Goal: Task Accomplishment & Management: Complete application form

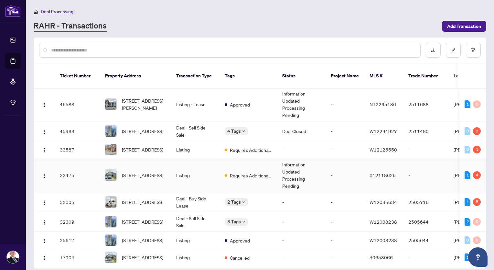
scroll to position [74, 0]
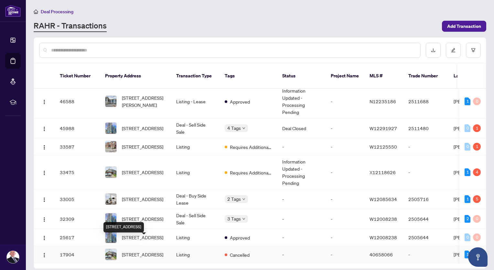
click at [153, 251] on span "[STREET_ADDRESS]" at bounding box center [142, 254] width 41 height 7
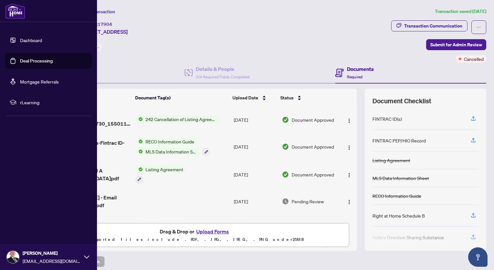
click at [23, 59] on link "Deal Processing" at bounding box center [36, 61] width 33 height 6
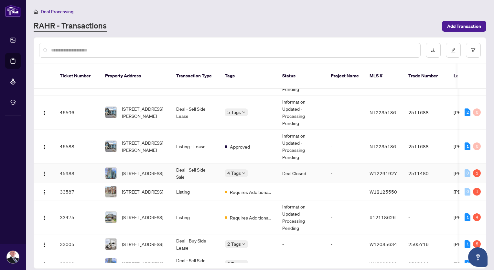
scroll to position [74, 0]
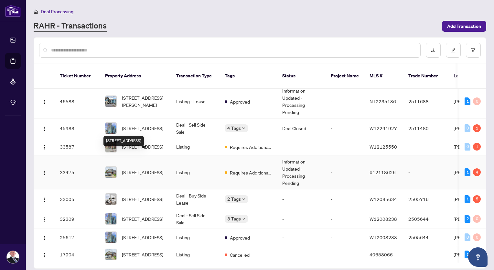
click at [140, 168] on span "[STREET_ADDRESS]" at bounding box center [142, 171] width 41 height 7
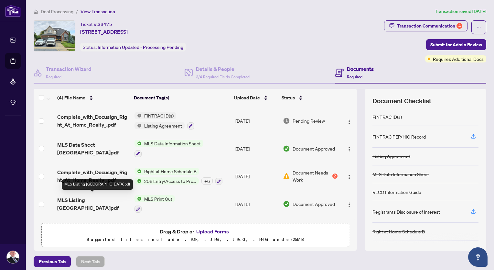
click at [97, 199] on span "MLS Listing [GEOGRAPHIC_DATA]pdf" at bounding box center [93, 204] width 72 height 16
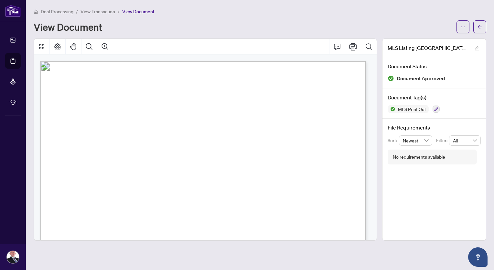
scroll to position [485, 0]
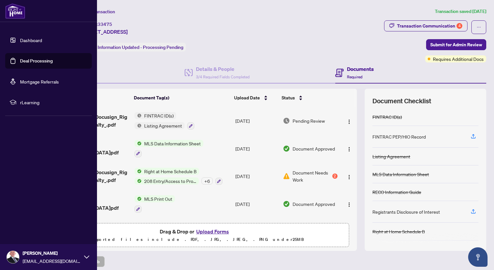
click at [24, 58] on link "Deal Processing" at bounding box center [36, 61] width 33 height 6
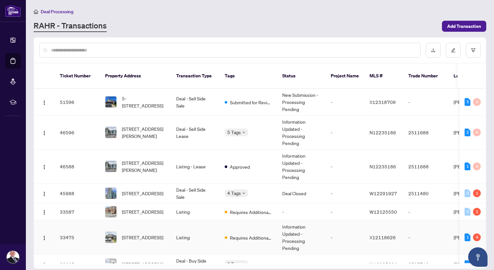
scroll to position [74, 0]
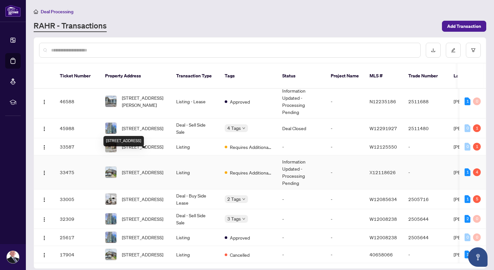
click at [139, 168] on span "[STREET_ADDRESS]" at bounding box center [142, 171] width 41 height 7
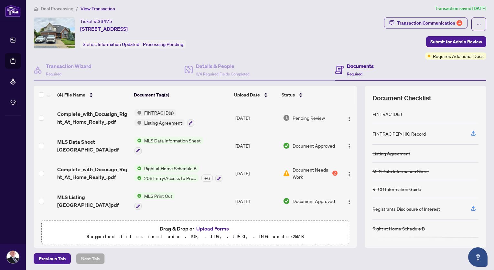
scroll to position [4, 0]
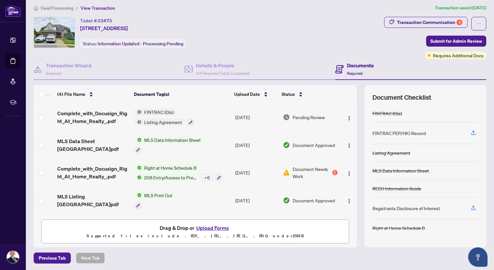
click at [295, 170] on span "Document Needs Work" at bounding box center [312, 172] width 38 height 14
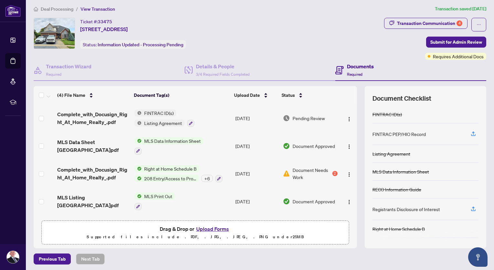
scroll to position [4, 0]
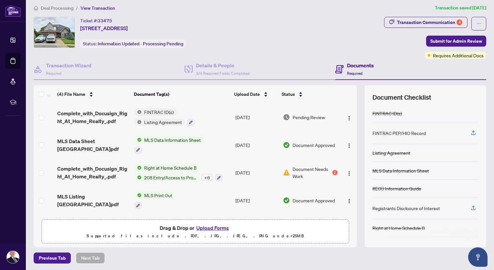
click at [299, 168] on span "Document Needs Work" at bounding box center [312, 172] width 38 height 14
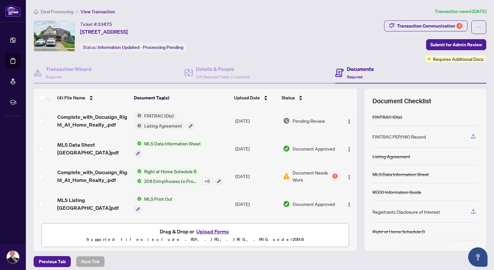
click at [163, 123] on span "Listing Agreement" at bounding box center [163, 125] width 43 height 7
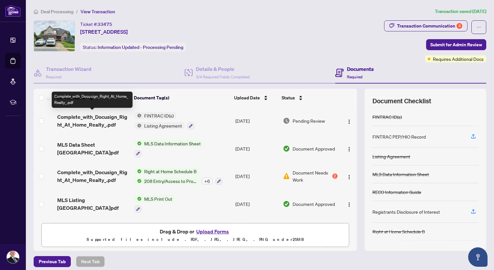
click at [106, 119] on span "Complete_with_Docusign_Right_At_Home_Realty_.pdf" at bounding box center [93, 121] width 72 height 16
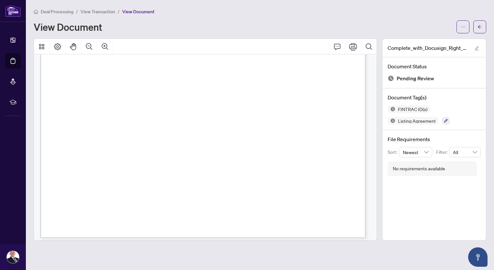
scroll to position [4903, 0]
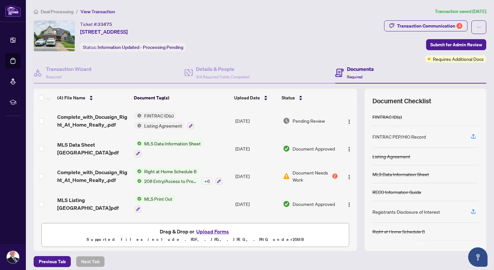
click at [286, 171] on div "Document Needs Work 2" at bounding box center [310, 176] width 54 height 14
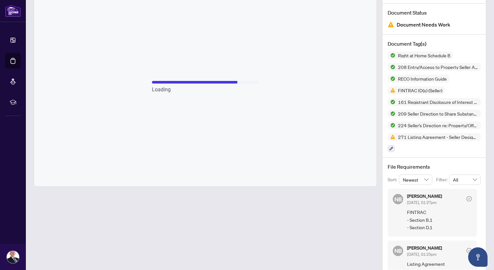
scroll to position [65, 0]
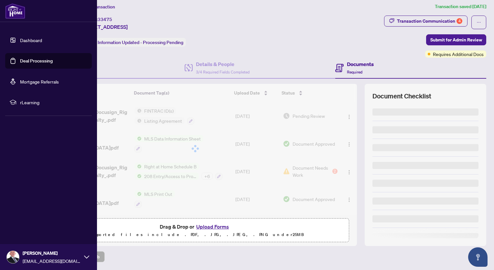
scroll to position [4, 0]
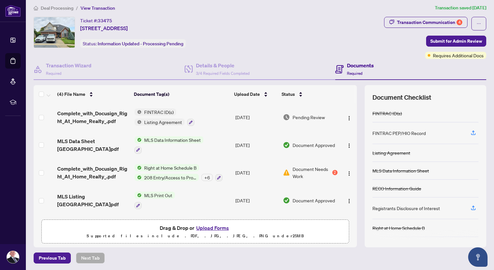
click at [151, 119] on span "Listing Agreement" at bounding box center [163, 121] width 43 height 7
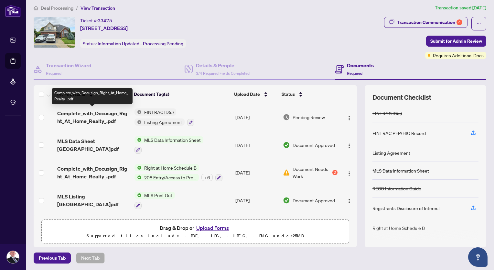
click at [101, 115] on span "Complete_with_Docusign_Right_At_Home_Realty_.pdf" at bounding box center [93, 117] width 72 height 16
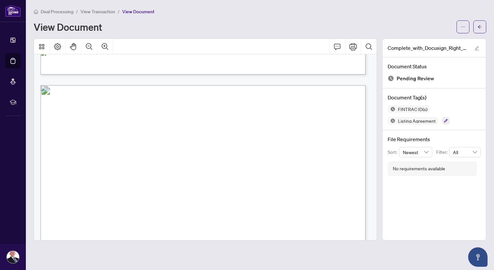
scroll to position [5604, 0]
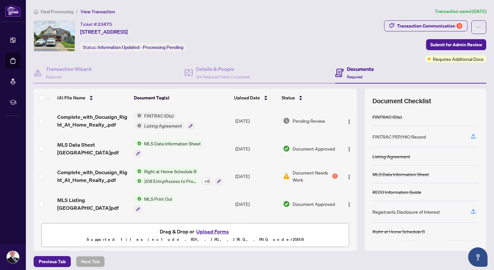
scroll to position [4, 0]
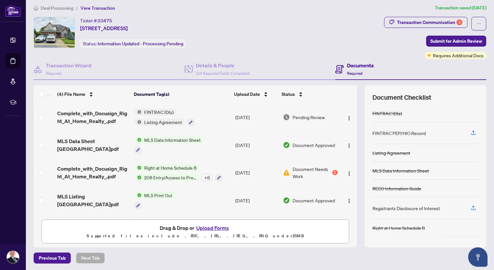
click at [312, 167] on span "Document Needs Work" at bounding box center [312, 172] width 38 height 14
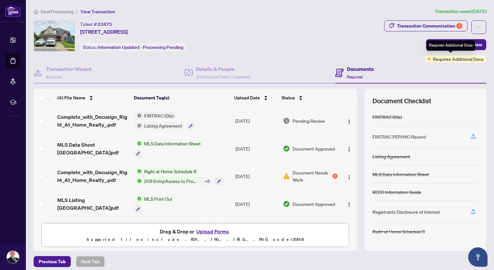
click at [434, 59] on span "Requires Additional Docs" at bounding box center [458, 58] width 51 height 7
drag, startPoint x: 434, startPoint y: 59, endPoint x: 418, endPoint y: 68, distance: 17.9
click at [420, 68] on div "Documents Required" at bounding box center [410, 72] width 151 height 21
click at [208, 70] on h4 "Details & People" at bounding box center [223, 69] width 54 height 8
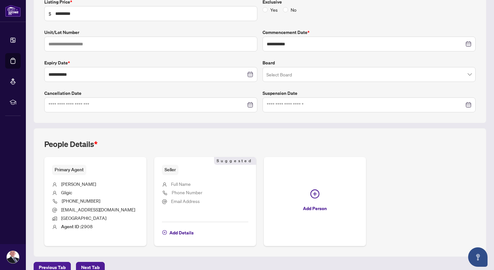
scroll to position [128, 0]
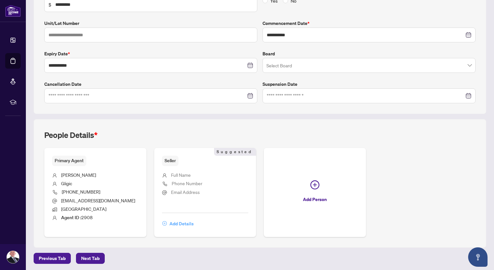
click at [188, 222] on span "Add Details" at bounding box center [181, 223] width 24 height 10
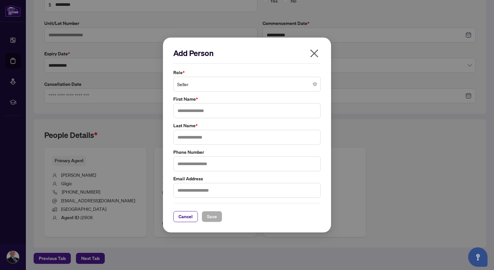
click at [201, 86] on span "Seller" at bounding box center [247, 84] width 140 height 12
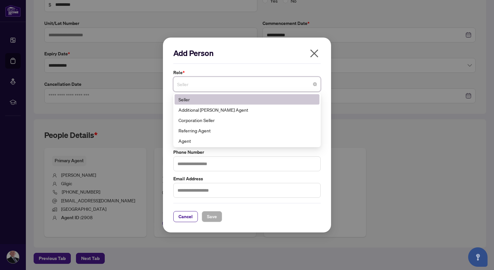
click at [212, 97] on div "Seller" at bounding box center [246, 99] width 137 height 7
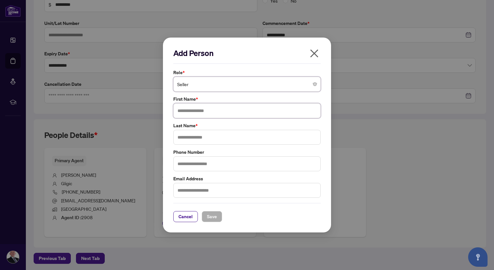
click at [204, 110] on input "text" at bounding box center [246, 110] width 147 height 15
type input "*******"
type input "******"
type input "**********"
click at [217, 191] on input "text" at bounding box center [246, 190] width 147 height 15
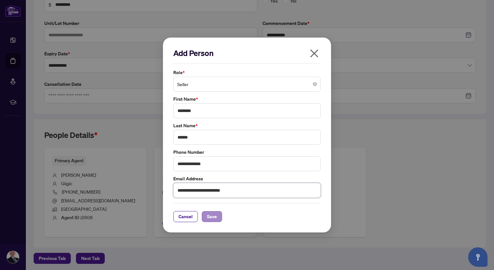
type input "**********"
click at [213, 216] on span "Save" at bounding box center [212, 216] width 10 height 10
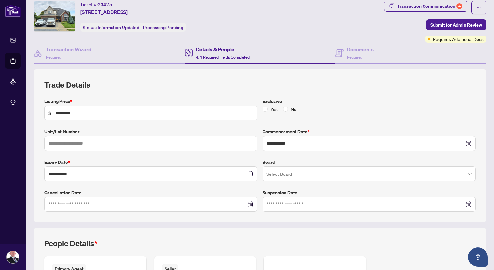
scroll to position [0, 0]
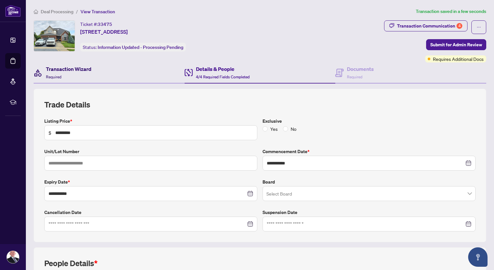
click at [79, 70] on h4 "Transaction Wizard" at bounding box center [69, 69] width 46 height 8
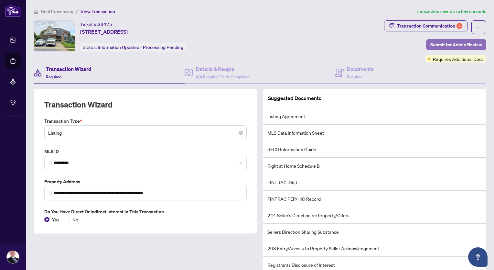
click at [457, 46] on span "Submit for Admin Review" at bounding box center [456, 44] width 52 height 10
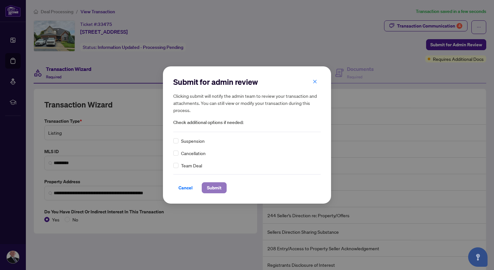
click at [209, 186] on span "Submit" at bounding box center [214, 187] width 15 height 10
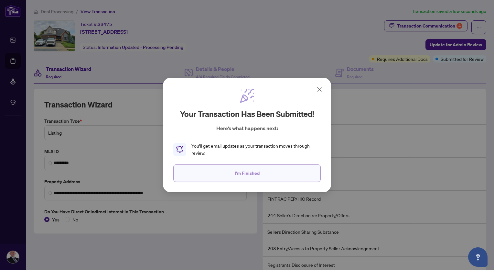
click at [243, 177] on span "I'm Finished" at bounding box center [247, 173] width 25 height 10
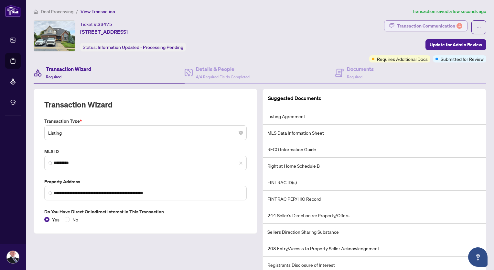
click at [406, 26] on div "Transaction Communication 4" at bounding box center [429, 26] width 65 height 10
type textarea "**********"
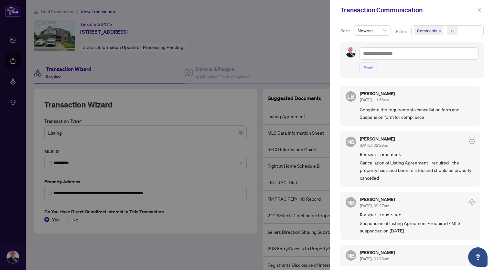
click at [277, 59] on div at bounding box center [247, 135] width 494 height 270
click at [479, 8] on icon "close" at bounding box center [479, 10] width 5 height 5
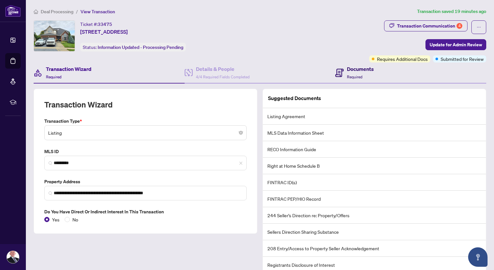
click at [357, 72] on div "Documents Required" at bounding box center [360, 72] width 27 height 15
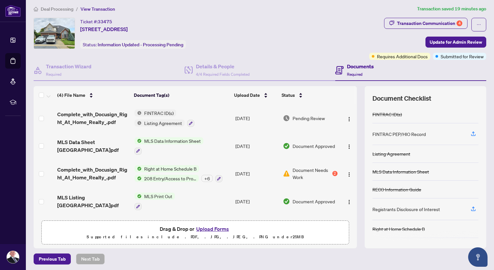
scroll to position [4, 0]
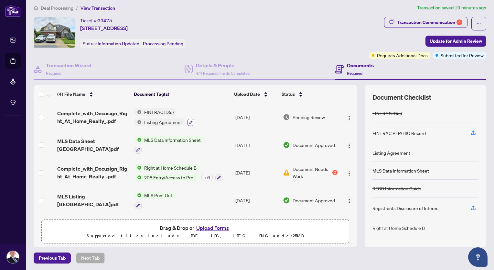
click at [189, 121] on icon "button" at bounding box center [191, 122] width 4 height 4
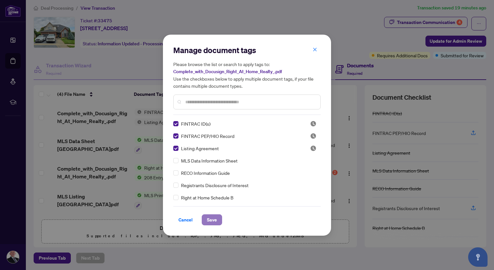
click at [208, 220] on span "Save" at bounding box center [212, 219] width 10 height 10
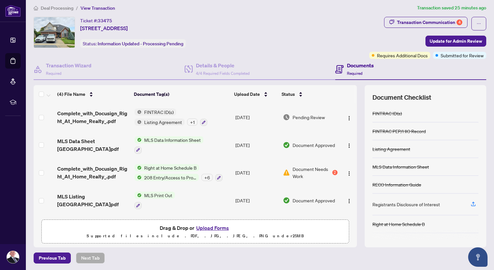
click at [178, 174] on span "208 Entry/Access to Property Seller Acknowledgement" at bounding box center [170, 177] width 57 height 7
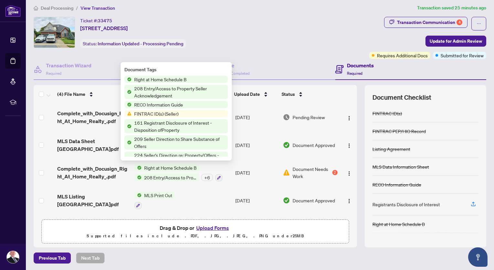
drag, startPoint x: 209, startPoint y: 166, endPoint x: 212, endPoint y: 173, distance: 7.8
click at [212, 173] on div "Right at Home Schedule B 208 Entry/Access to Property Seller Acknowledgement + 6" at bounding box center [178, 172] width 88 height 17
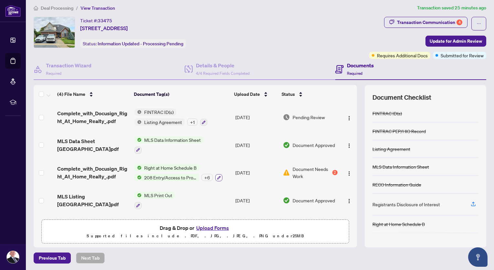
click at [215, 174] on button "button" at bounding box center [218, 177] width 7 height 7
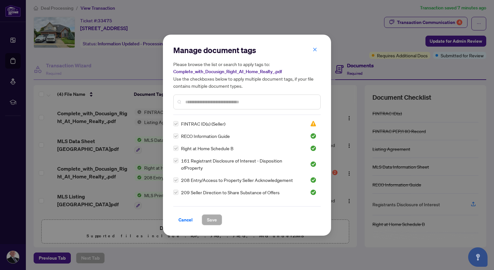
click at [228, 114] on div "Manage document tags Please browse the list or search to apply tags to: Complet…" at bounding box center [246, 80] width 147 height 70
click at [229, 104] on input "text" at bounding box center [250, 101] width 130 height 7
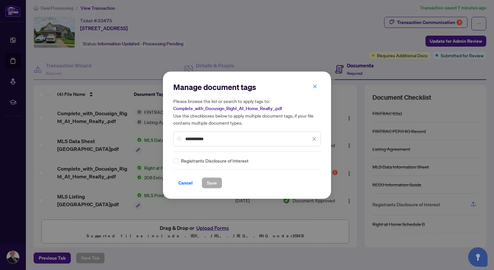
type input "**********"
click at [207, 184] on span "Save" at bounding box center [212, 182] width 10 height 10
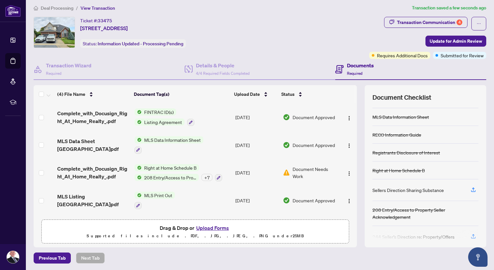
scroll to position [0, 0]
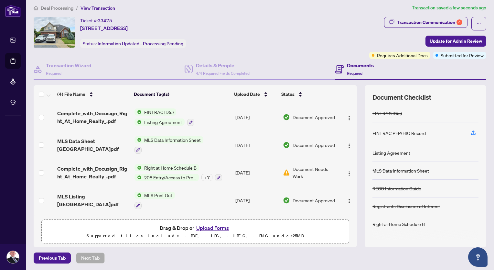
click at [175, 174] on span "208 Entry/Access to Property Seller Acknowledgement" at bounding box center [170, 177] width 57 height 7
click at [208, 198] on td "MLS Print Out" at bounding box center [182, 200] width 101 height 28
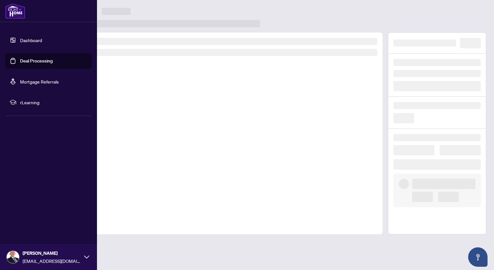
click at [21, 60] on link "Deal Processing" at bounding box center [36, 61] width 33 height 6
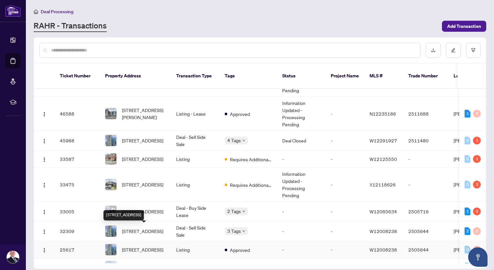
scroll to position [74, 0]
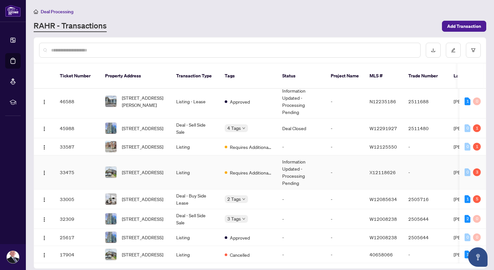
click at [148, 168] on span "[STREET_ADDRESS]" at bounding box center [142, 171] width 41 height 7
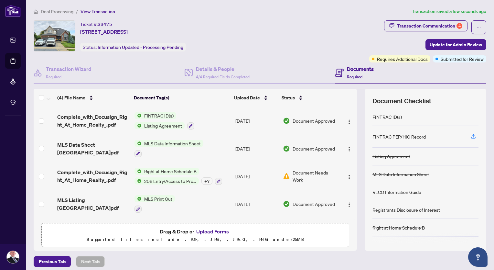
click at [160, 115] on span "FINTRAC ID(s)" at bounding box center [159, 115] width 35 height 7
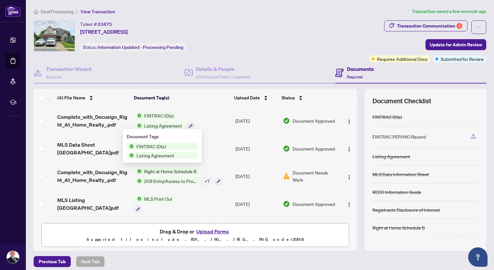
click at [104, 118] on span "Complete_with_Docusign_Right_At_Home_Realty_.pdf" at bounding box center [93, 121] width 72 height 16
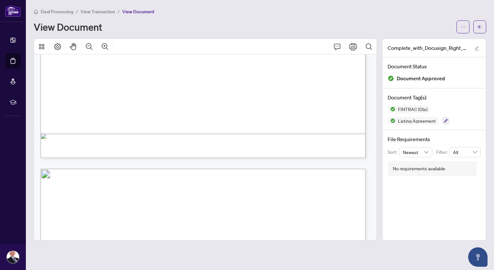
scroll to position [5981, 0]
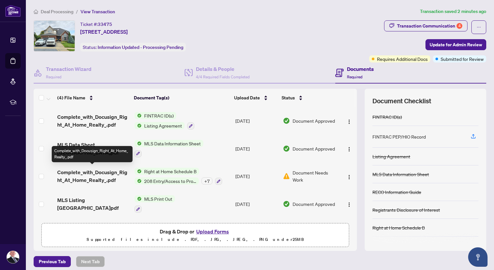
click at [104, 176] on span "Complete_with_Docusign_Right_At_Home_Realty_.pdf" at bounding box center [93, 176] width 72 height 16
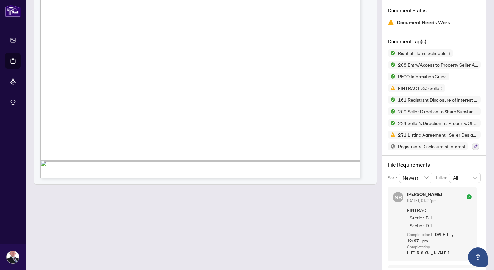
scroll to position [66, 0]
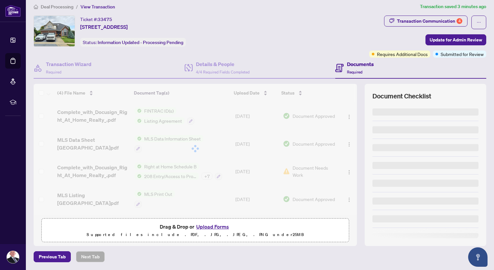
scroll to position [4, 0]
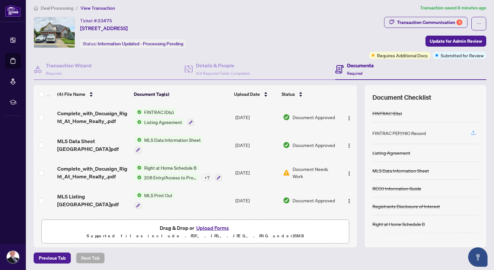
click at [470, 130] on icon "button" at bounding box center [473, 133] width 6 height 6
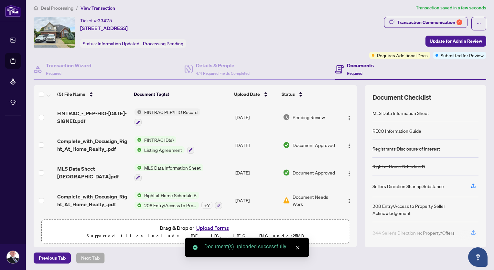
scroll to position [59, 0]
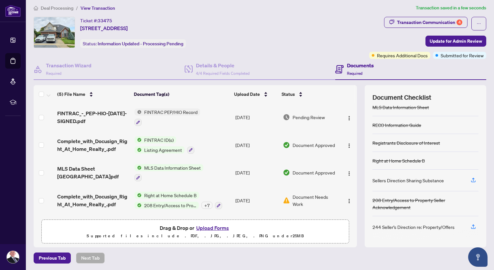
click at [94, 196] on span "Complete_with_Docusign_Right_At_Home_Realty_.pdf" at bounding box center [93, 200] width 72 height 16
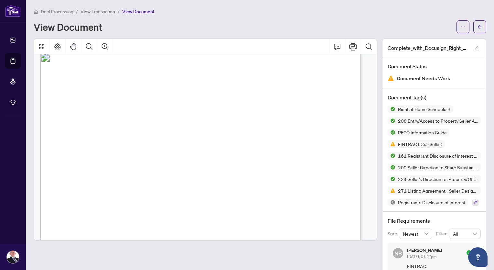
scroll to position [4257, 0]
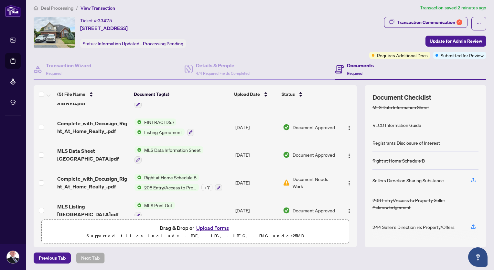
scroll to position [26, 0]
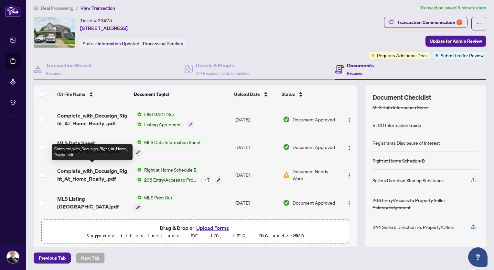
click at [115, 173] on span "Complete_with_Docusign_Right_At_Home_Realty_.pdf" at bounding box center [93, 175] width 72 height 16
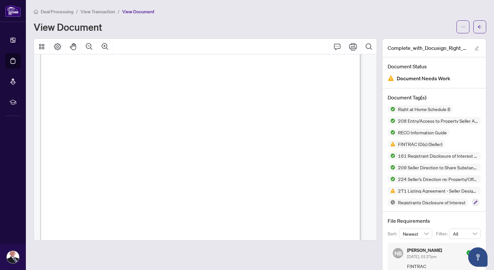
scroll to position [3448, 0]
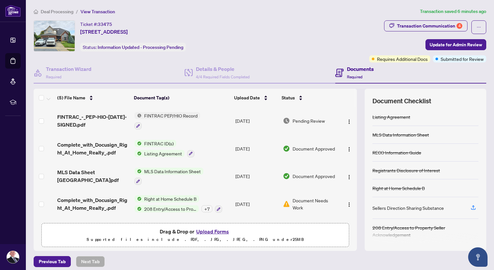
scroll to position [59, 0]
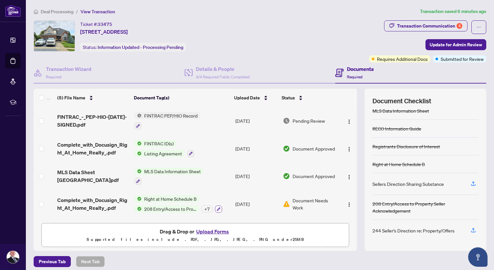
click at [217, 207] on icon "button" at bounding box center [219, 209] width 4 height 4
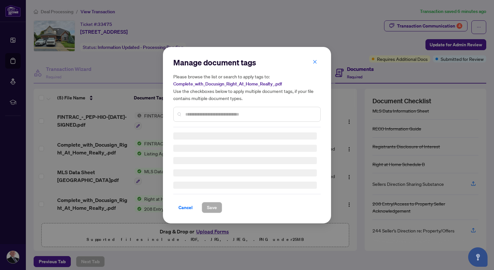
click at [226, 113] on input "text" at bounding box center [250, 114] width 130 height 7
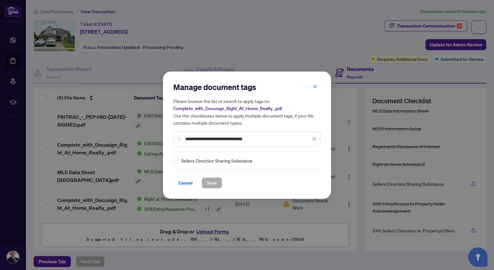
type input "**********"
click at [212, 184] on span "Save" at bounding box center [212, 182] width 10 height 10
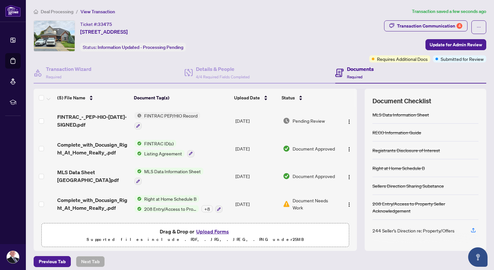
scroll to position [4, 0]
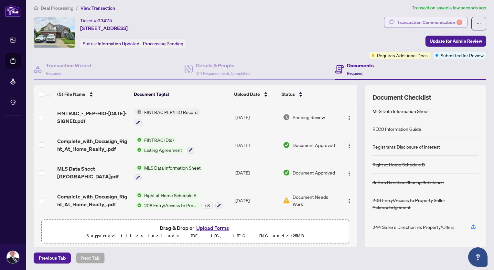
click at [424, 23] on div "Transaction Communication 4" at bounding box center [429, 22] width 65 height 10
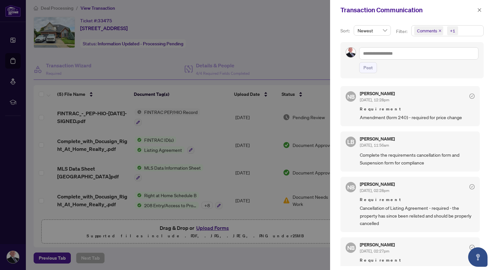
click at [303, 43] on div at bounding box center [247, 135] width 494 height 270
click at [480, 10] on icon "close" at bounding box center [479, 10] width 5 height 5
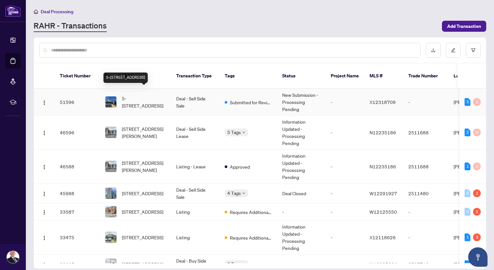
click at [141, 95] on span "5-[STREET_ADDRESS]" at bounding box center [144, 102] width 44 height 14
click at [145, 96] on span "5-[STREET_ADDRESS]" at bounding box center [144, 102] width 44 height 14
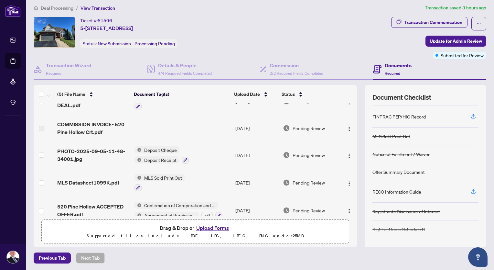
scroll to position [24, 0]
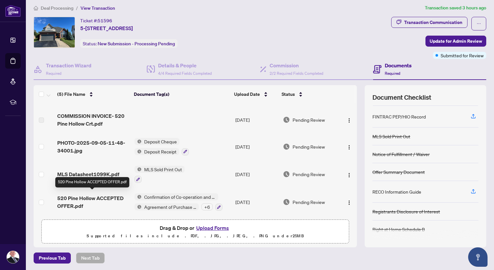
click at [98, 195] on span "520 Pine Hollow ACCEPTED OFFER.pdf" at bounding box center [93, 202] width 72 height 16
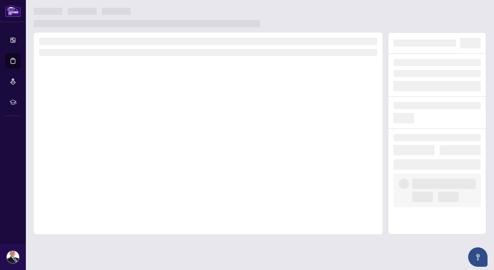
click at [98, 195] on div at bounding box center [208, 133] width 349 height 202
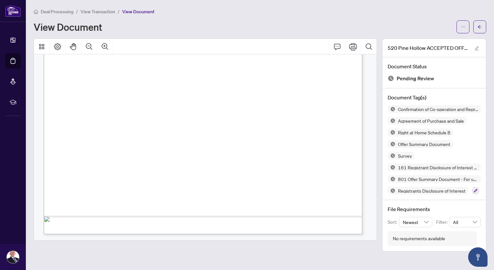
scroll to position [5419, 0]
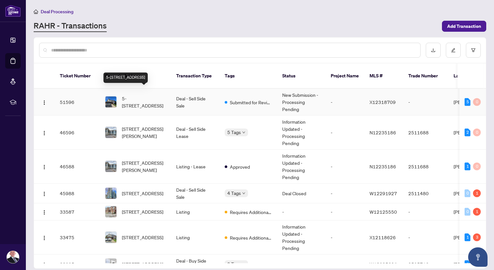
click at [147, 97] on span "5-[STREET_ADDRESS]" at bounding box center [144, 102] width 44 height 14
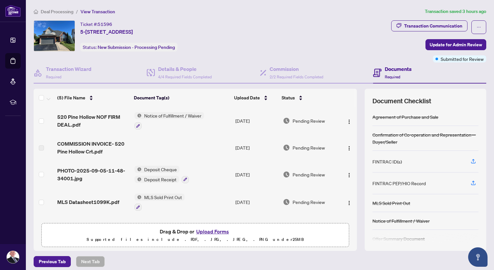
scroll to position [63, 0]
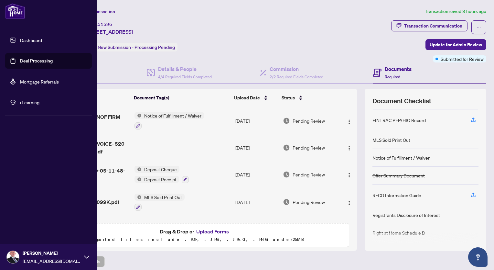
click at [27, 41] on link "Dashboard" at bounding box center [31, 40] width 22 height 6
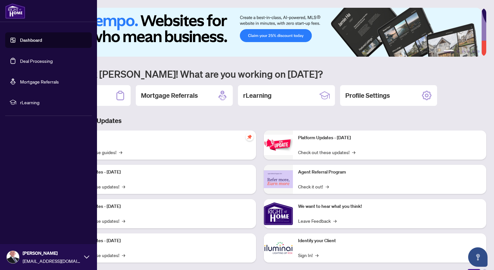
click at [31, 60] on link "Deal Processing" at bounding box center [36, 61] width 33 height 6
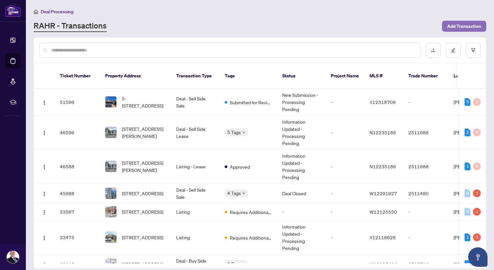
click at [472, 24] on span "Add Transaction" at bounding box center [464, 26] width 34 height 10
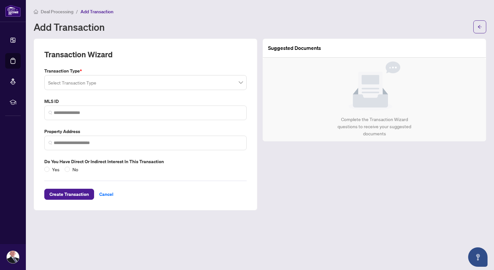
click at [132, 81] on input "search" at bounding box center [142, 83] width 189 height 14
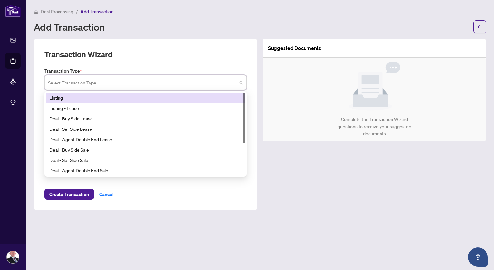
click at [71, 96] on div "Listing" at bounding box center [145, 97] width 192 height 7
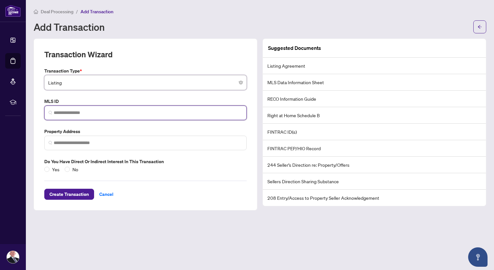
click at [109, 112] on input "search" at bounding box center [148, 112] width 189 height 7
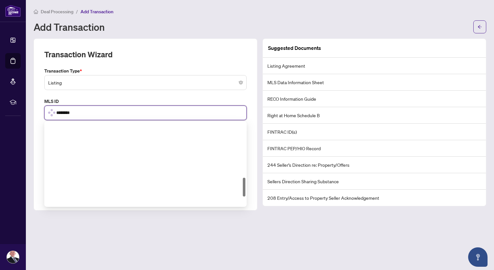
scroll to position [241, 0]
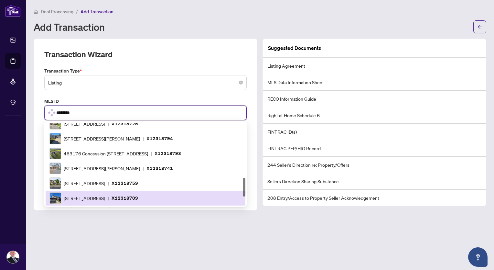
type input "*********"
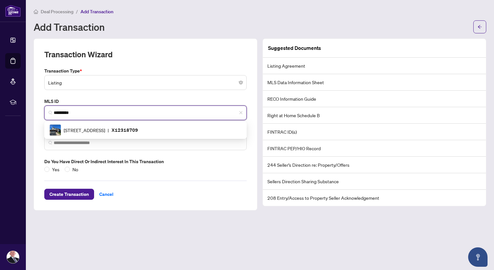
scroll to position [0, 0]
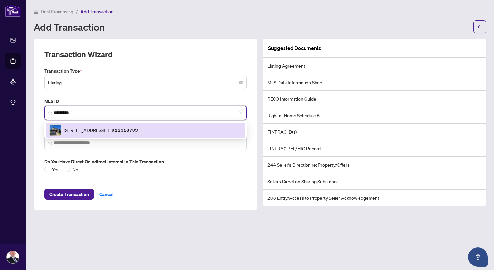
click at [105, 128] on span "[STREET_ADDRESS]" at bounding box center [84, 129] width 41 height 7
type input "**********"
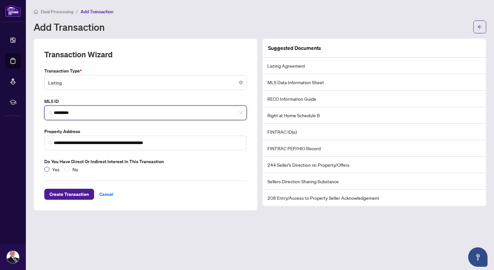
type input "*********"
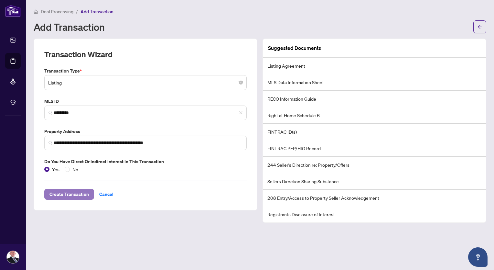
click at [66, 191] on span "Create Transaction" at bounding box center [68, 194] width 39 height 10
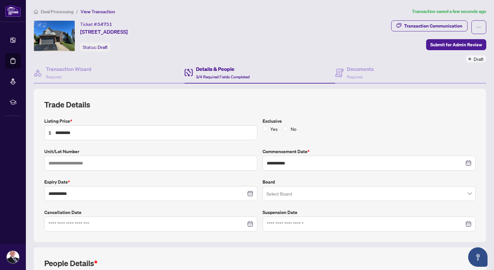
click at [288, 192] on input "search" at bounding box center [365, 194] width 199 height 14
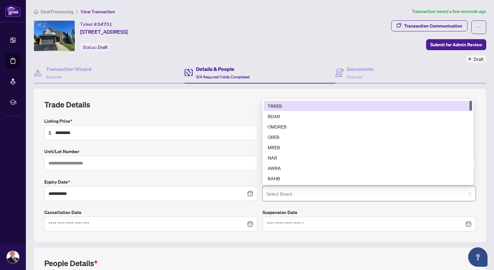
click at [280, 105] on div "TRREB" at bounding box center [368, 105] width 200 height 7
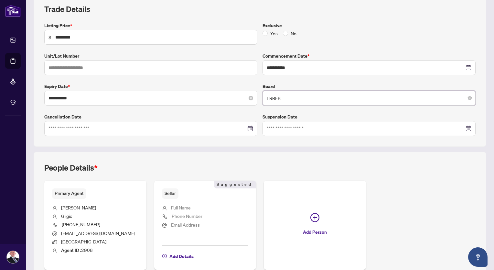
scroll to position [108, 0]
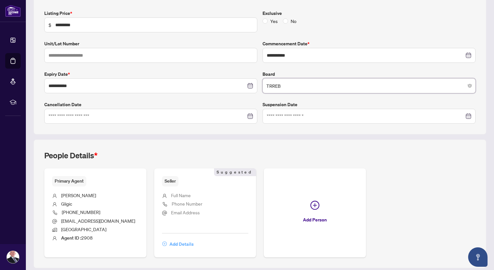
click at [175, 243] on span "Add Details" at bounding box center [181, 244] width 24 height 10
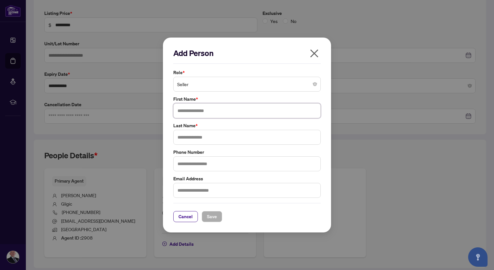
click at [204, 114] on input "text" at bounding box center [246, 110] width 147 height 15
type input "*******"
type input "******"
click at [202, 161] on input "text" at bounding box center [246, 163] width 147 height 15
type input "**********"
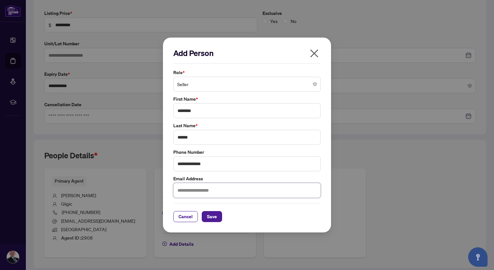
click at [217, 190] on input "text" at bounding box center [246, 190] width 147 height 15
type input "**********"
click at [210, 215] on span "Save" at bounding box center [212, 216] width 10 height 10
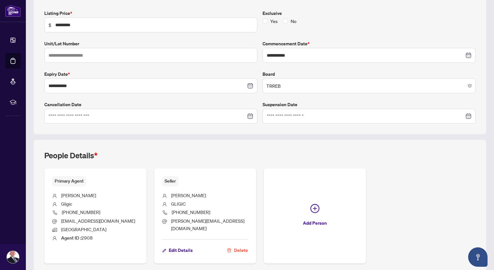
scroll to position [128, 0]
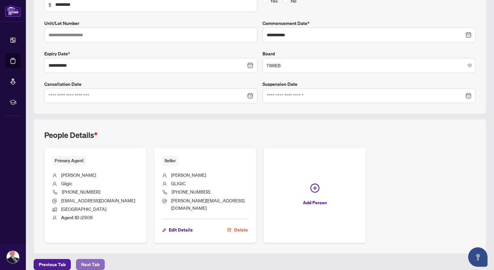
click at [91, 259] on span "Next Tab" at bounding box center [90, 264] width 18 height 10
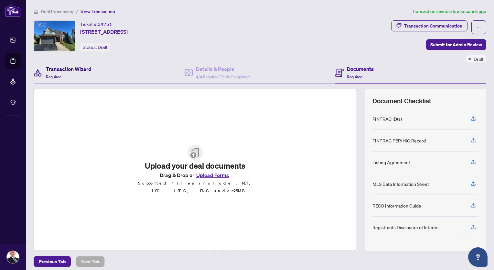
click at [81, 71] on h4 "Transaction Wizard" at bounding box center [69, 69] width 46 height 8
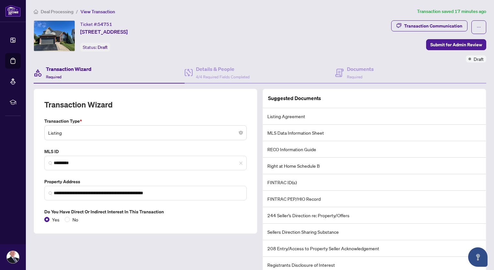
scroll to position [25, 0]
